Goal: Task Accomplishment & Management: Manage account settings

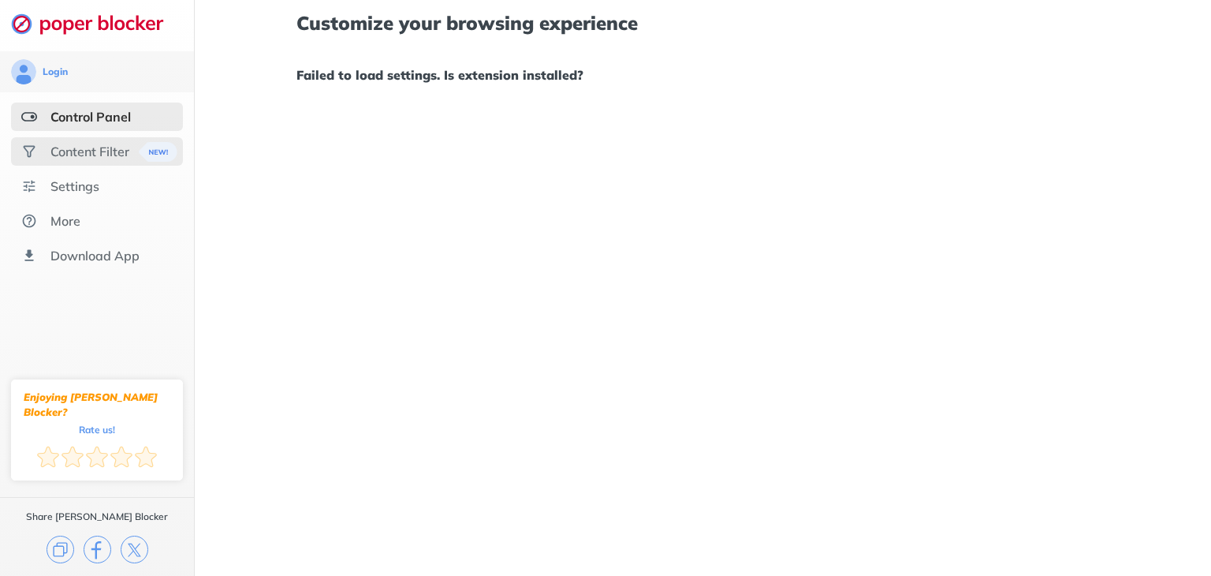
click at [88, 147] on div "Content Filter" at bounding box center [89, 151] width 79 height 16
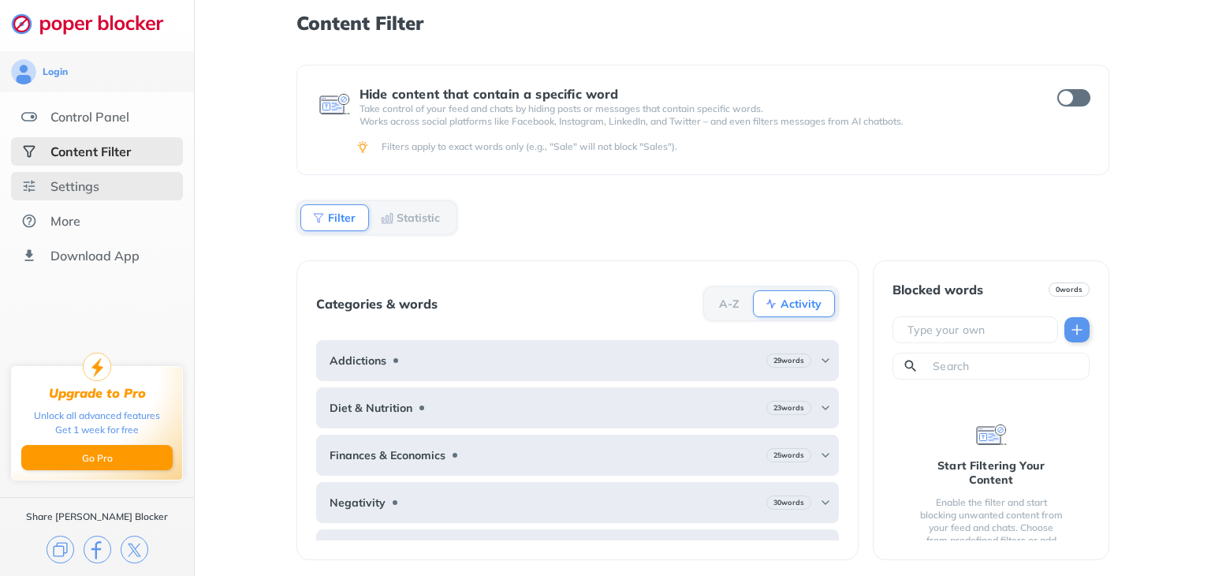
click at [95, 181] on div "Settings" at bounding box center [74, 186] width 49 height 16
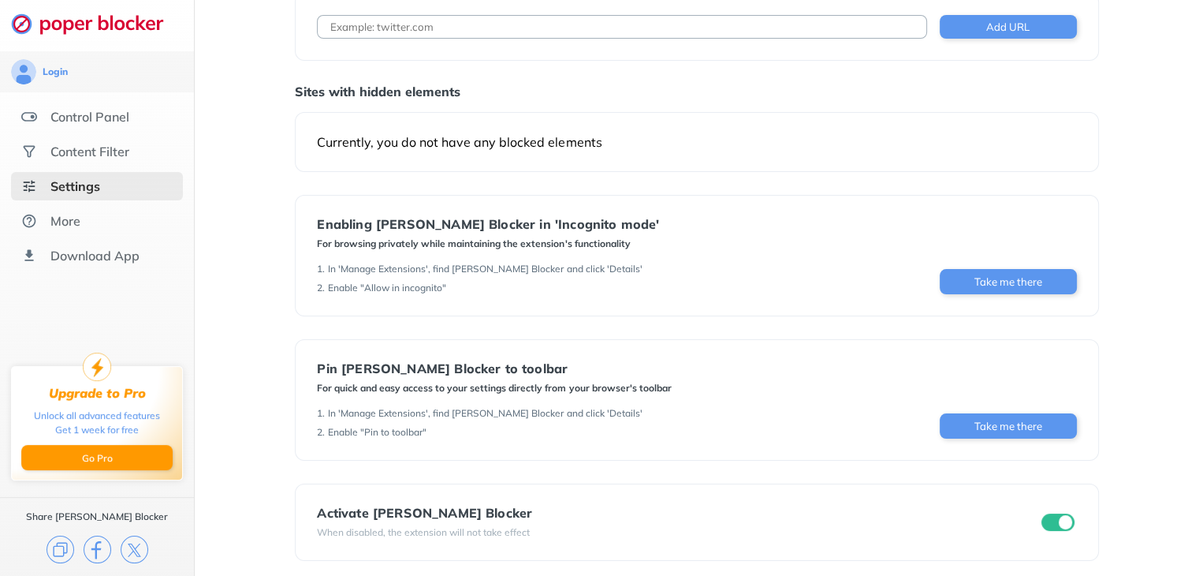
scroll to position [106, 0]
